Goal: Transaction & Acquisition: Subscribe to service/newsletter

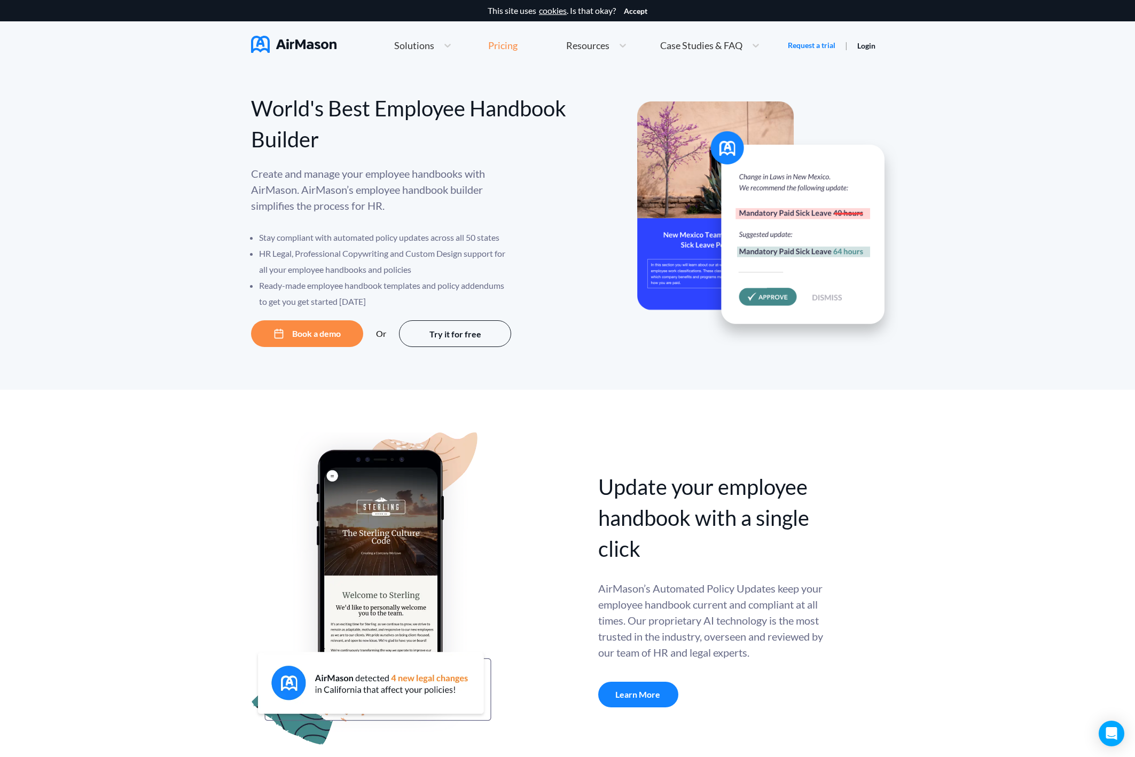
click at [501, 41] on div "Pricing" at bounding box center [502, 46] width 29 height 10
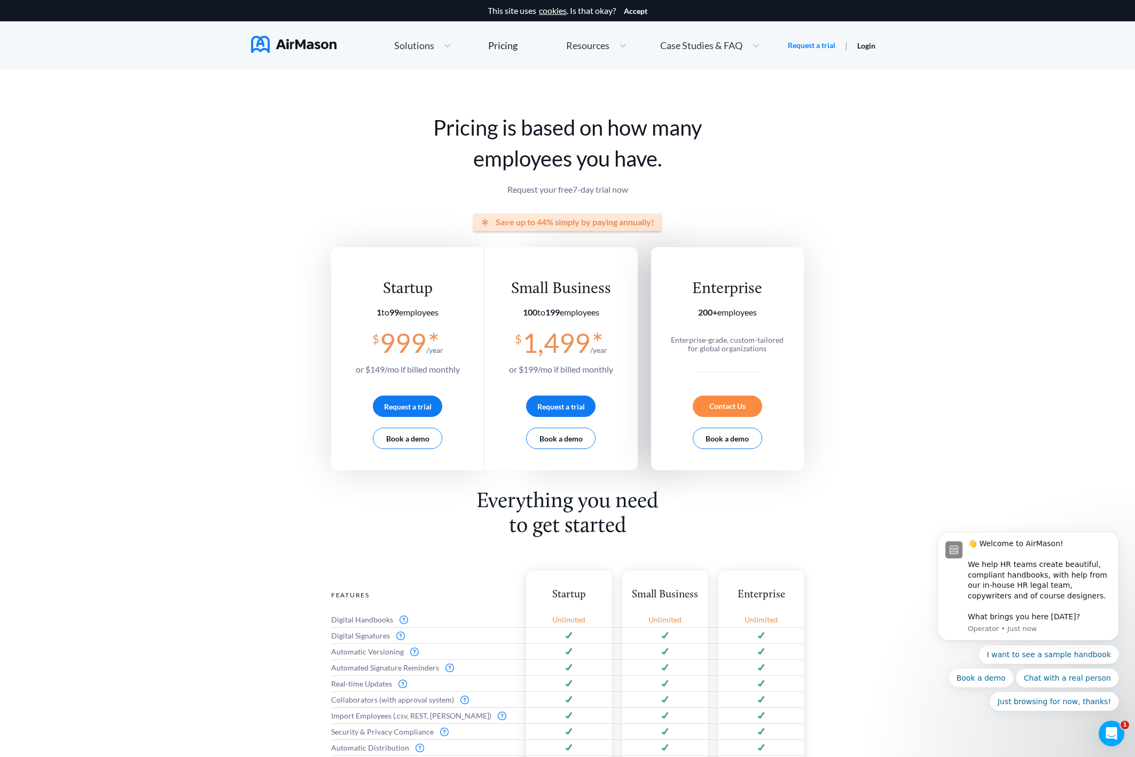
click at [774, 147] on h1 "Pricing is based on how many employees you have." at bounding box center [567, 143] width 473 height 62
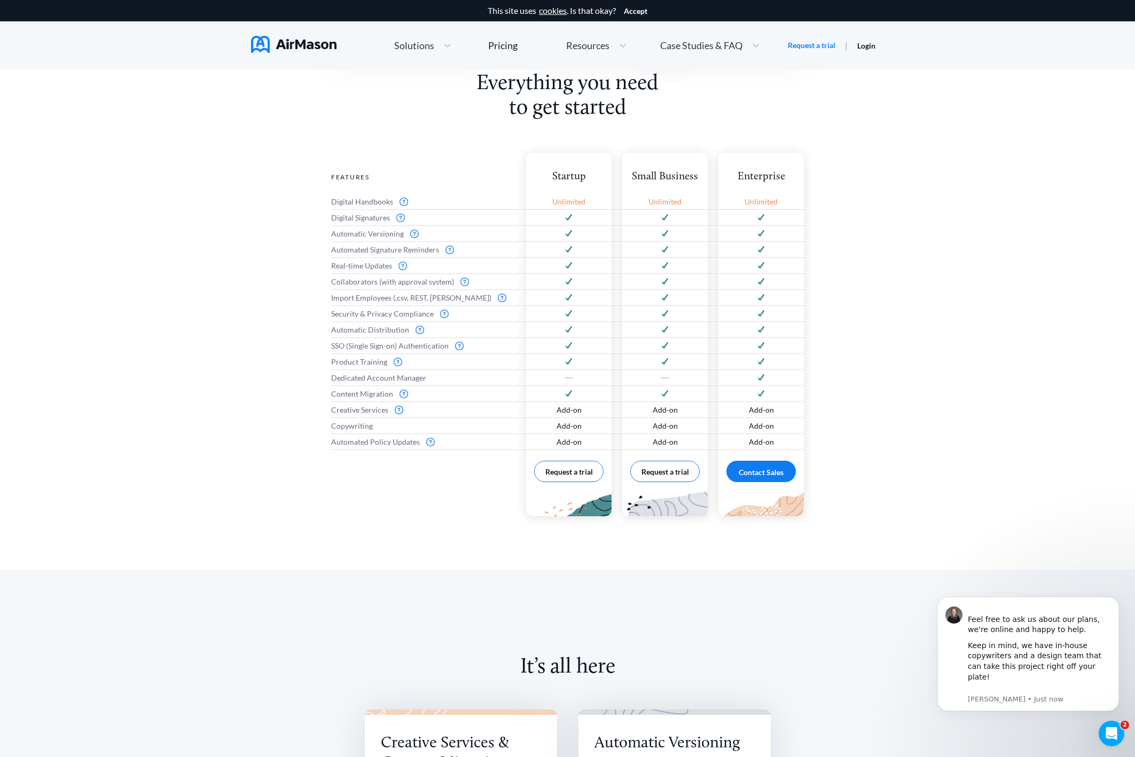
click at [941, 192] on div "Everything you need to get started Features Digital Handbooks Digital Signature…" at bounding box center [567, 321] width 1135 height 498
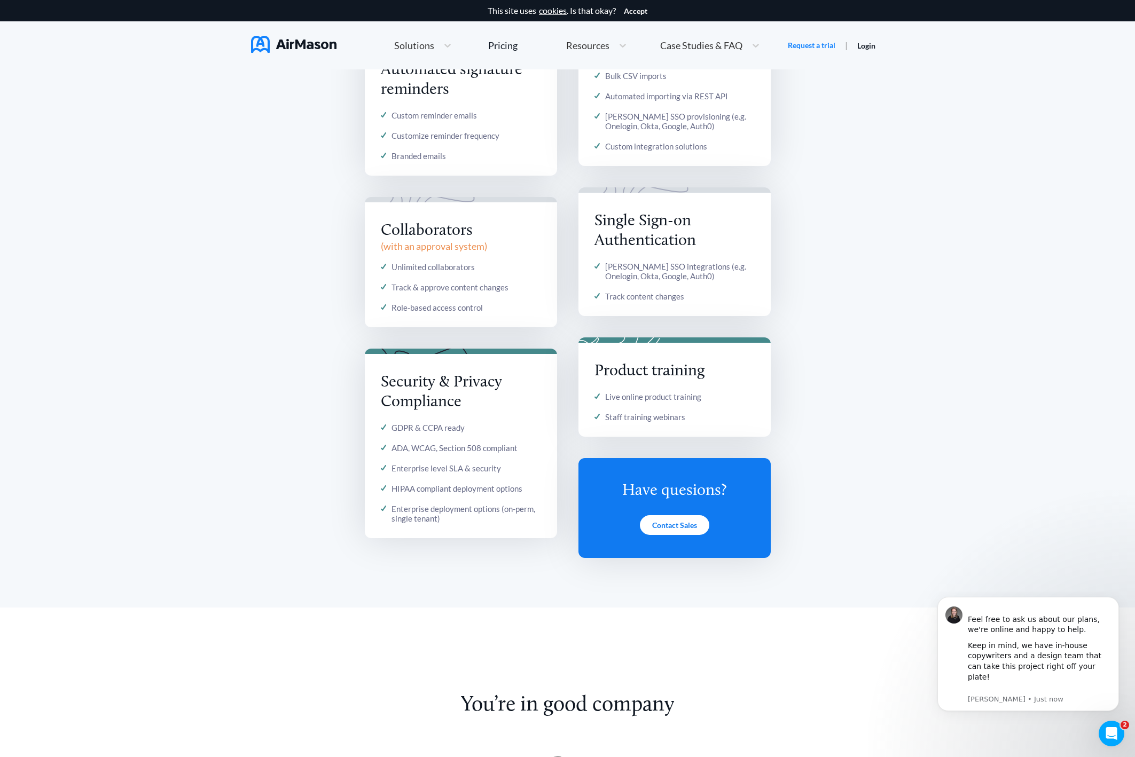
scroll to position [1423, 0]
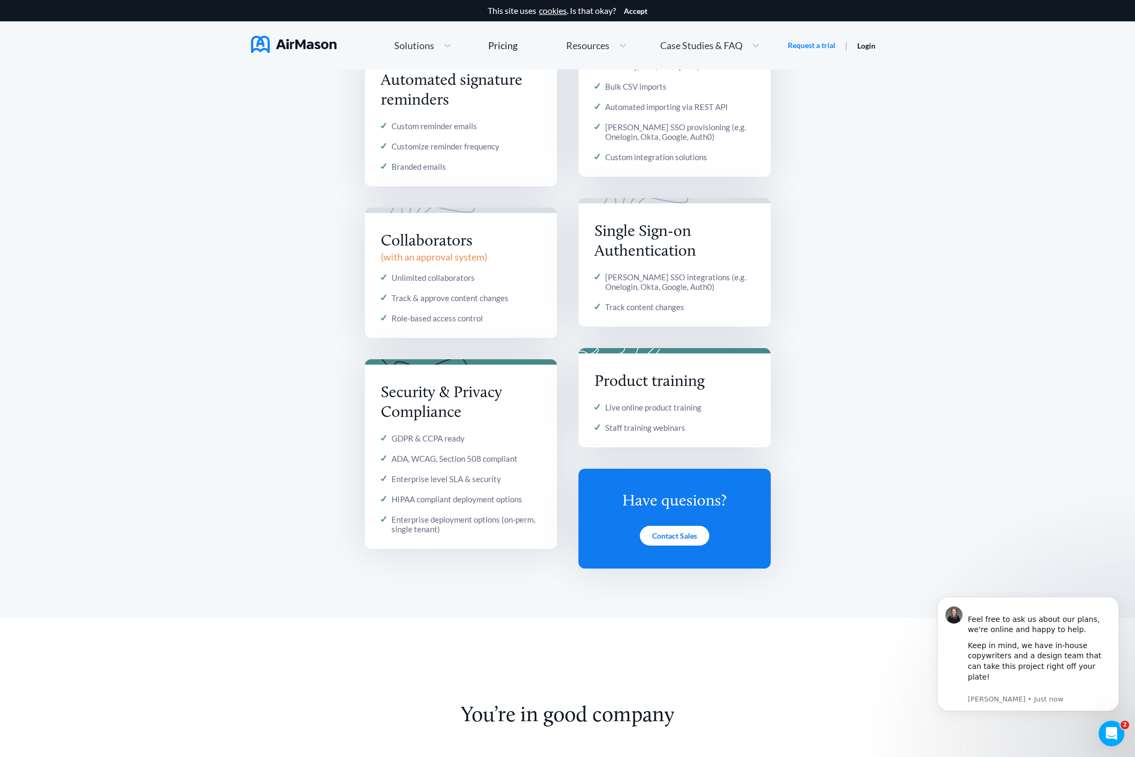
click at [944, 192] on div "It’s all here Creative Services & Content Migration Creative design services Ha…" at bounding box center [567, 92] width 1135 height 1054
